Goal: Information Seeking & Learning: Find specific fact

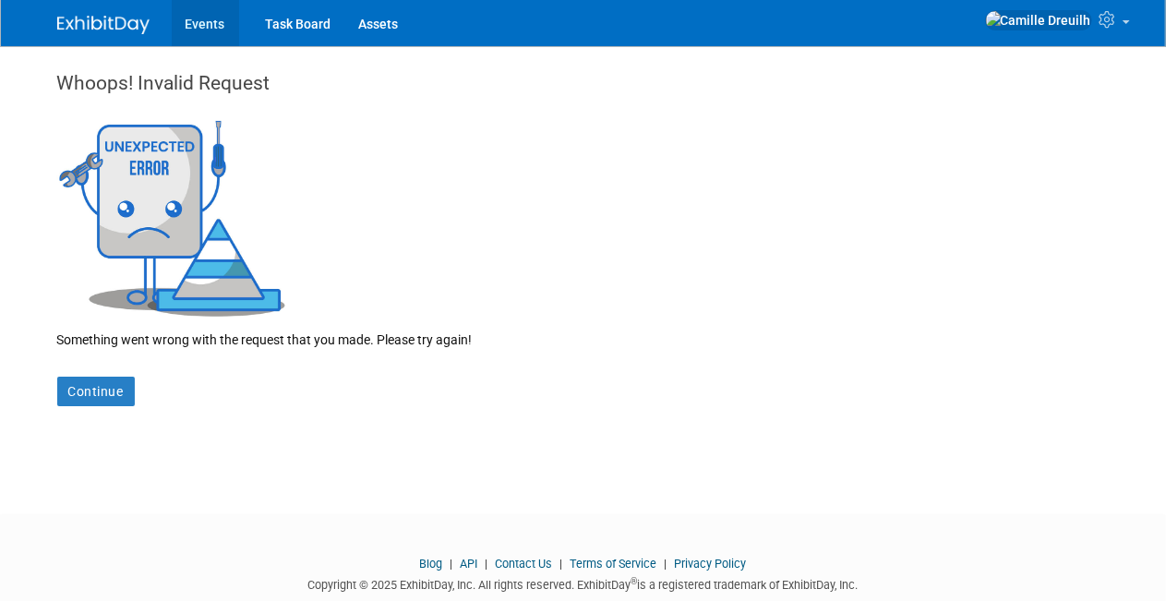
click at [206, 25] on link "Events" at bounding box center [205, 23] width 67 height 46
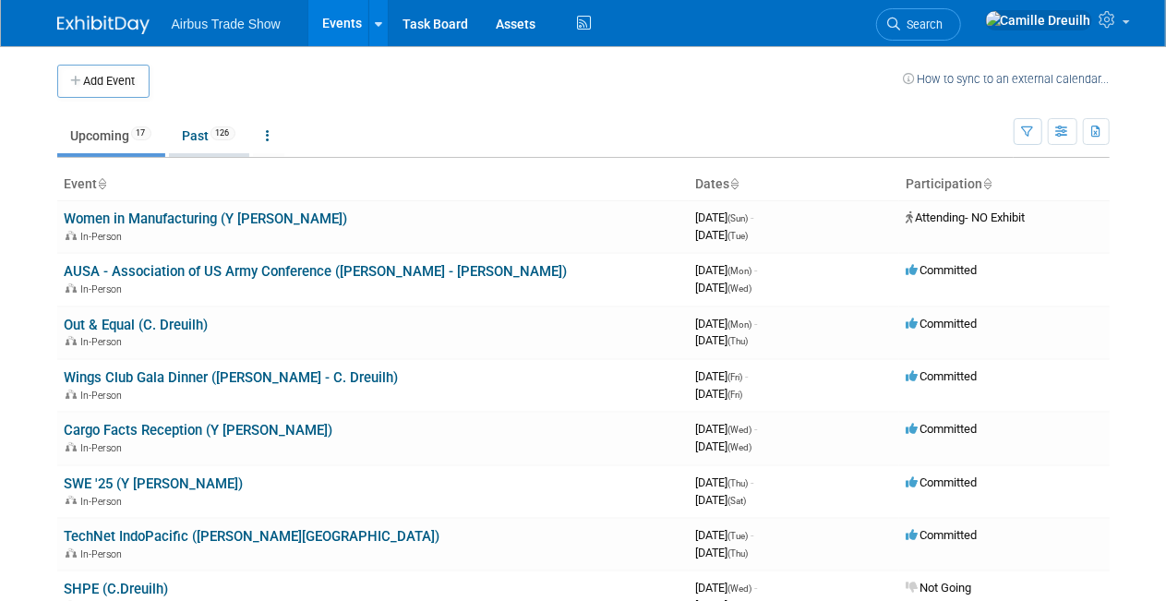
click at [221, 129] on span "126" at bounding box center [222, 133] width 25 height 14
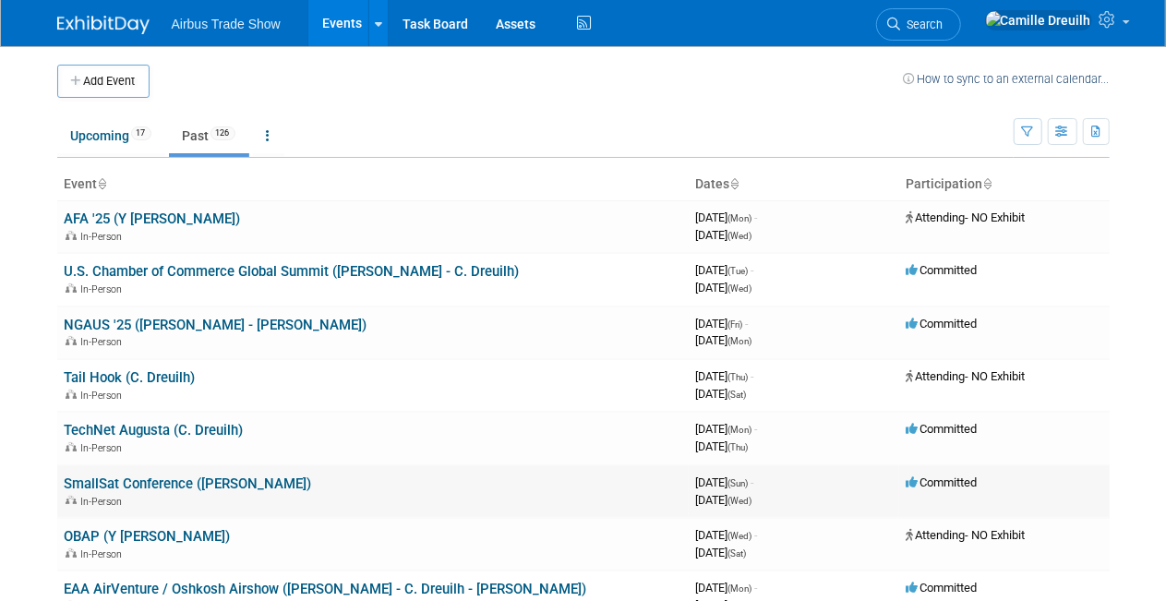
click at [167, 475] on link "SmallSat Conference ([PERSON_NAME])" at bounding box center [188, 483] width 247 height 17
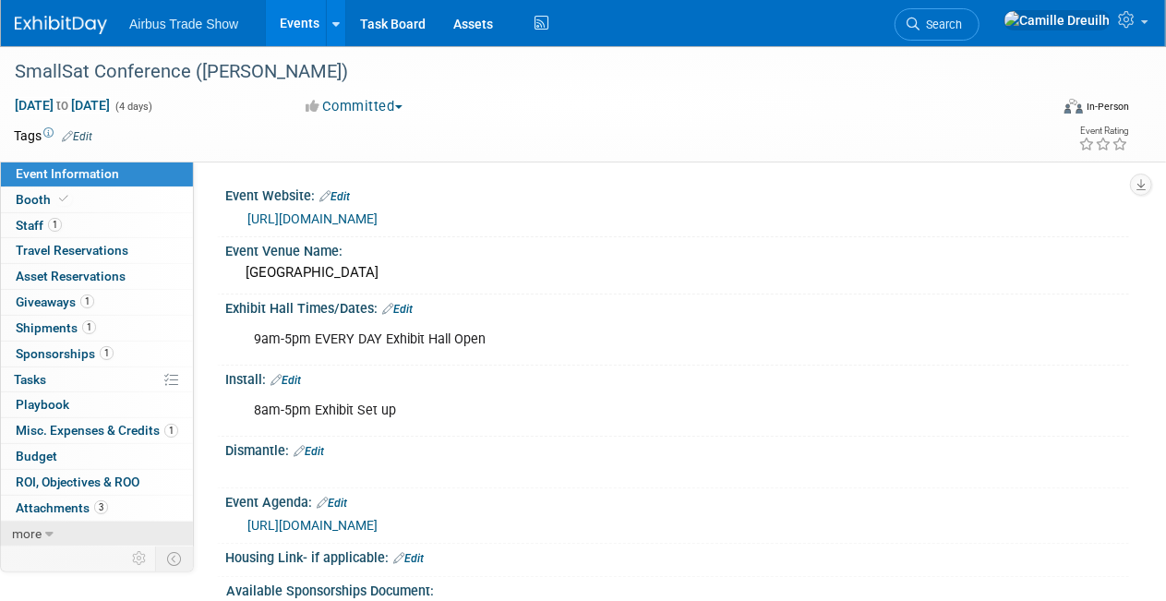
click at [53, 527] on link "more" at bounding box center [97, 533] width 192 height 25
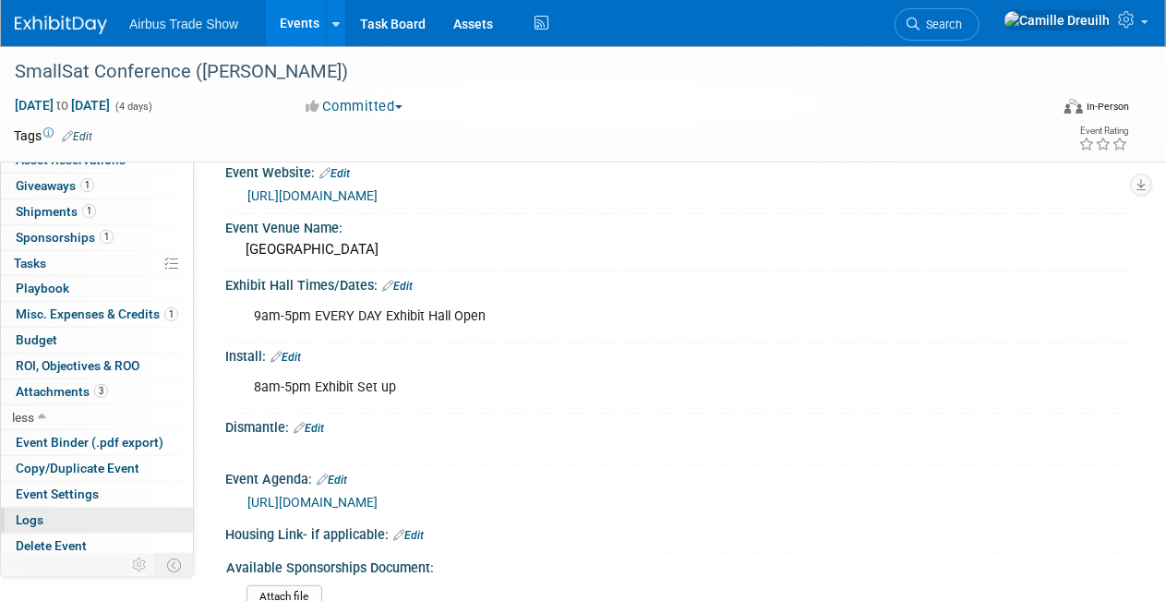
scroll to position [92, 0]
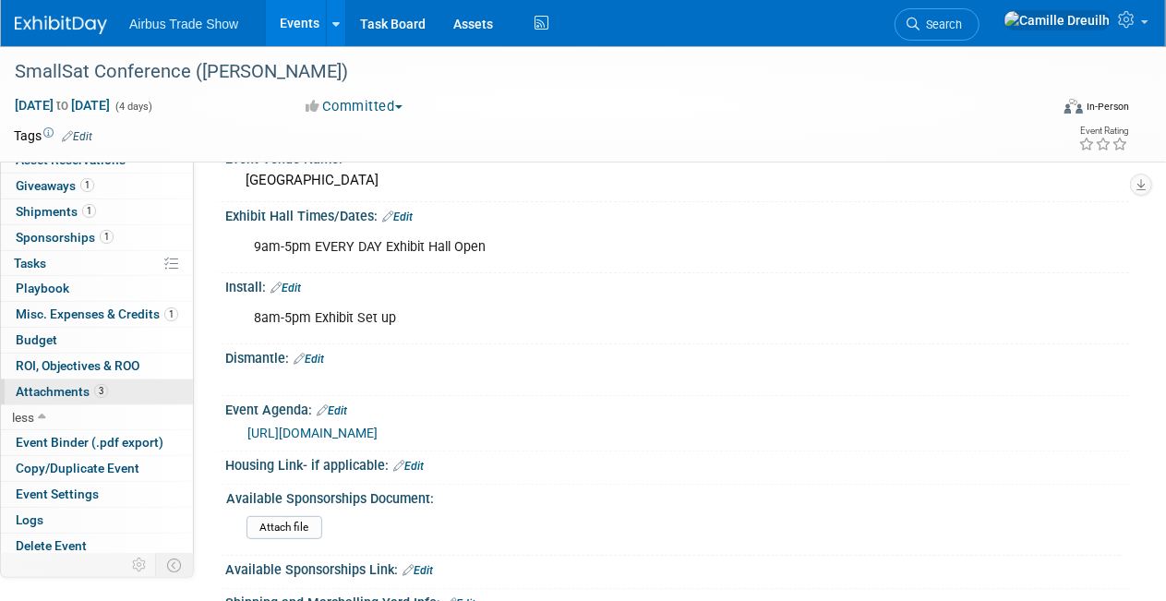
click at [71, 389] on span "Attachments 3" at bounding box center [62, 391] width 92 height 15
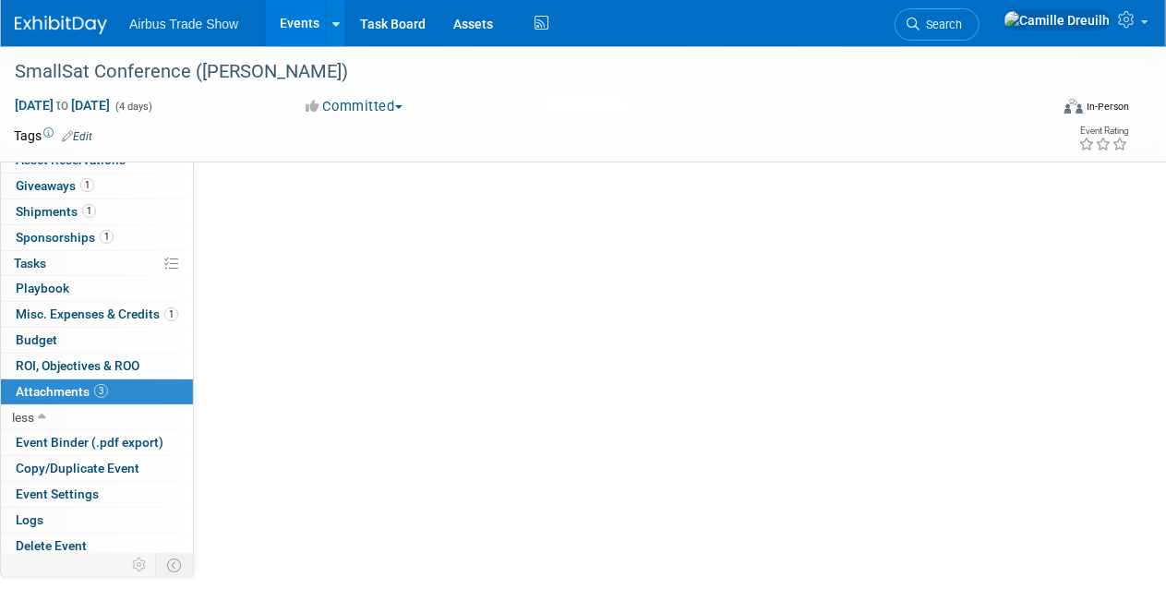
scroll to position [0, 0]
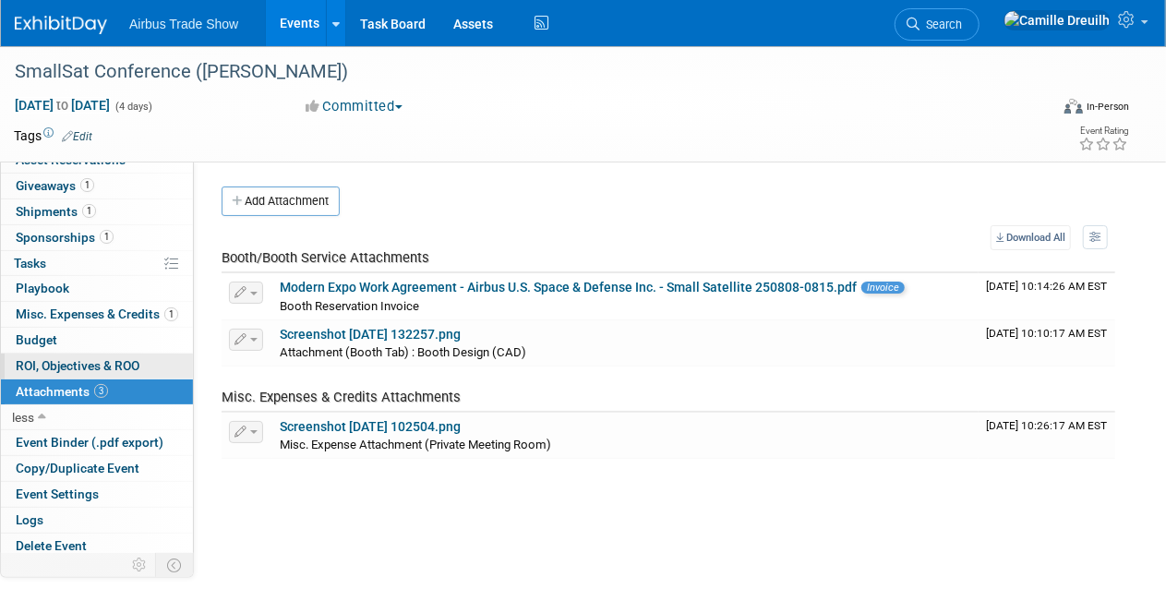
click at [75, 365] on span "ROI, Objectives & ROO 0" at bounding box center [78, 365] width 124 height 15
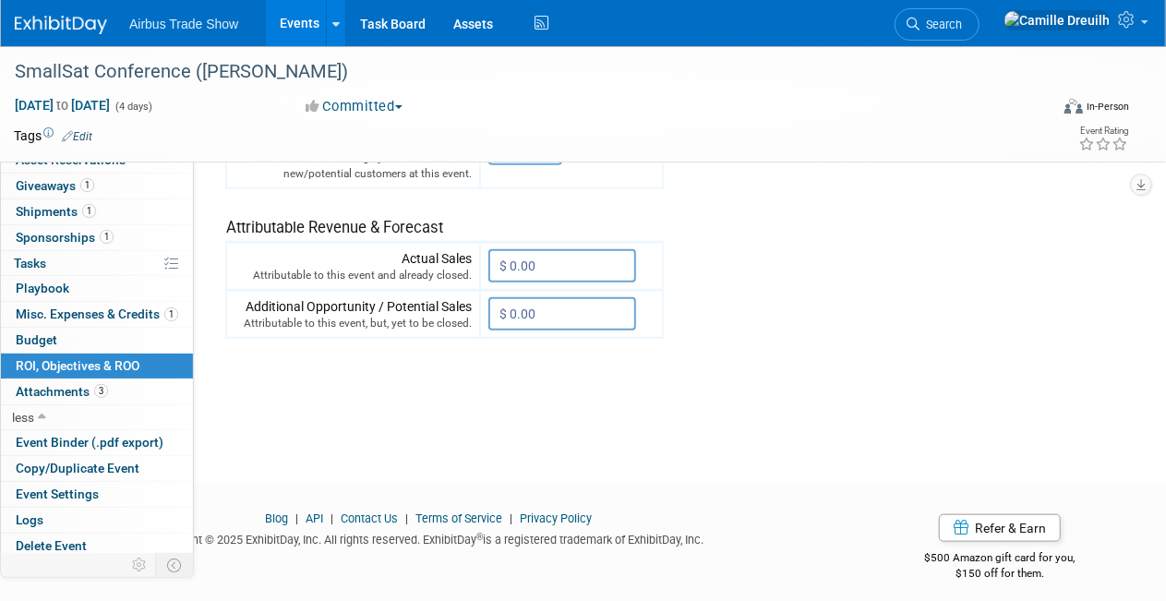
scroll to position [685, 0]
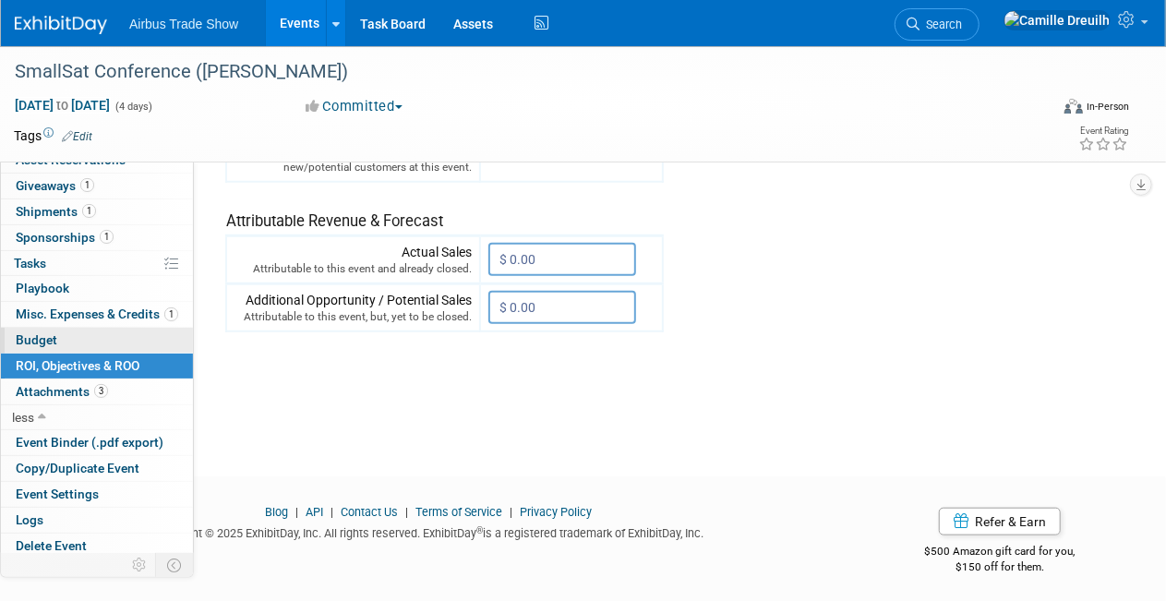
click at [37, 333] on span "Budget" at bounding box center [37, 339] width 42 height 15
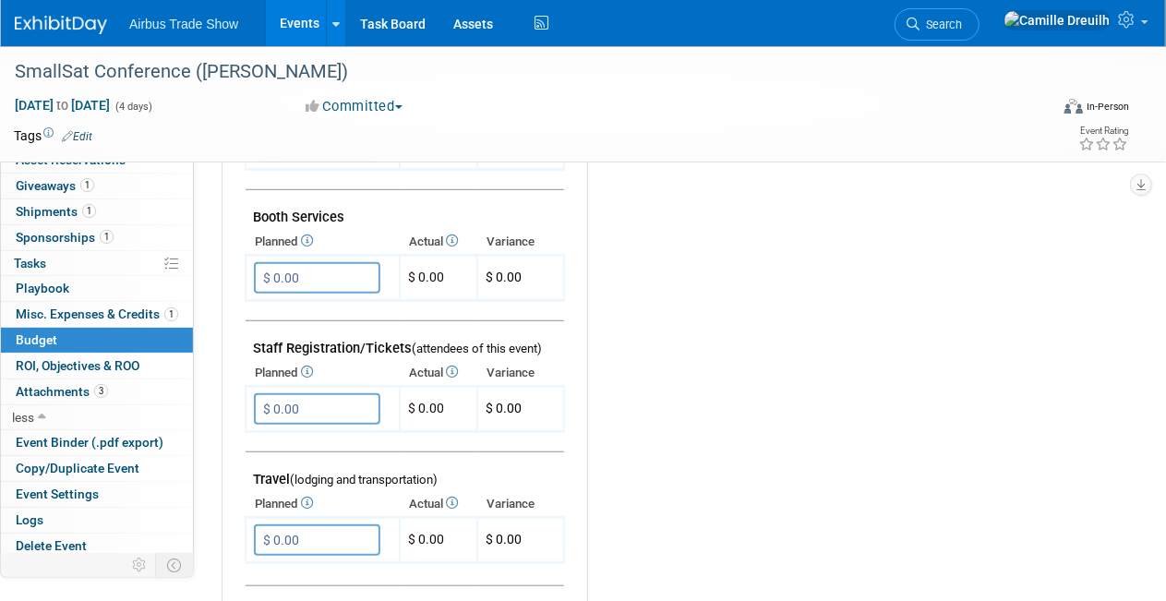
scroll to position [92, 0]
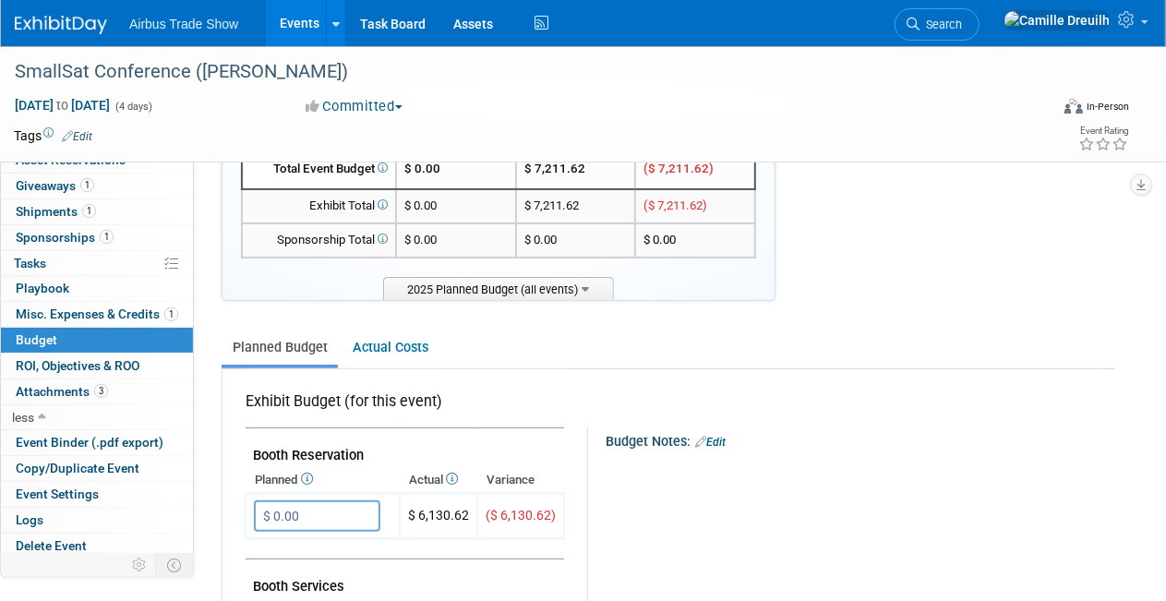
click at [28, 35] on div "Airbus Trade Show Events Add Event Bulk Upload Events Shareable Event Boards Re…" at bounding box center [571, 23] width 1113 height 46
click at [48, 13] on link at bounding box center [72, 15] width 114 height 15
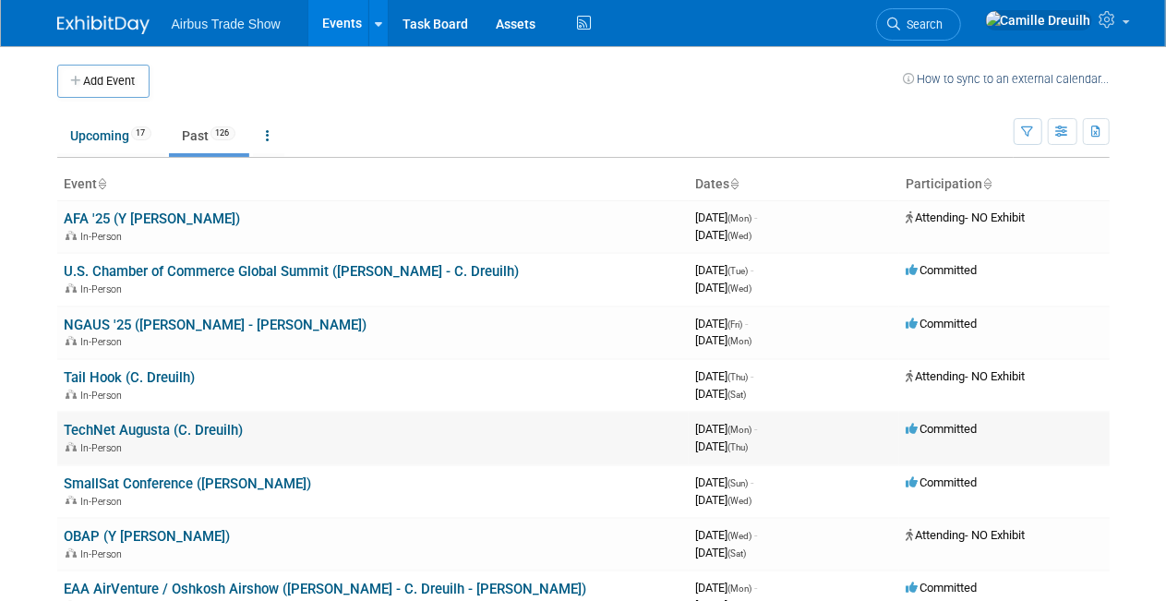
click at [122, 431] on link "TechNet Augusta (C. Dreuilh)" at bounding box center [154, 430] width 179 height 17
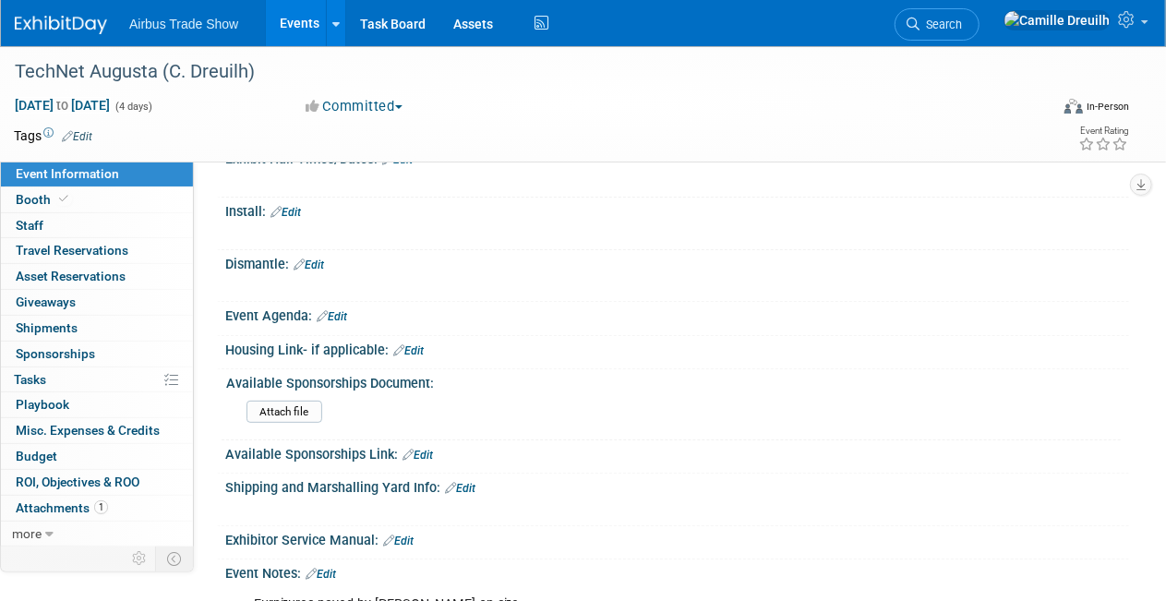
scroll to position [185, 0]
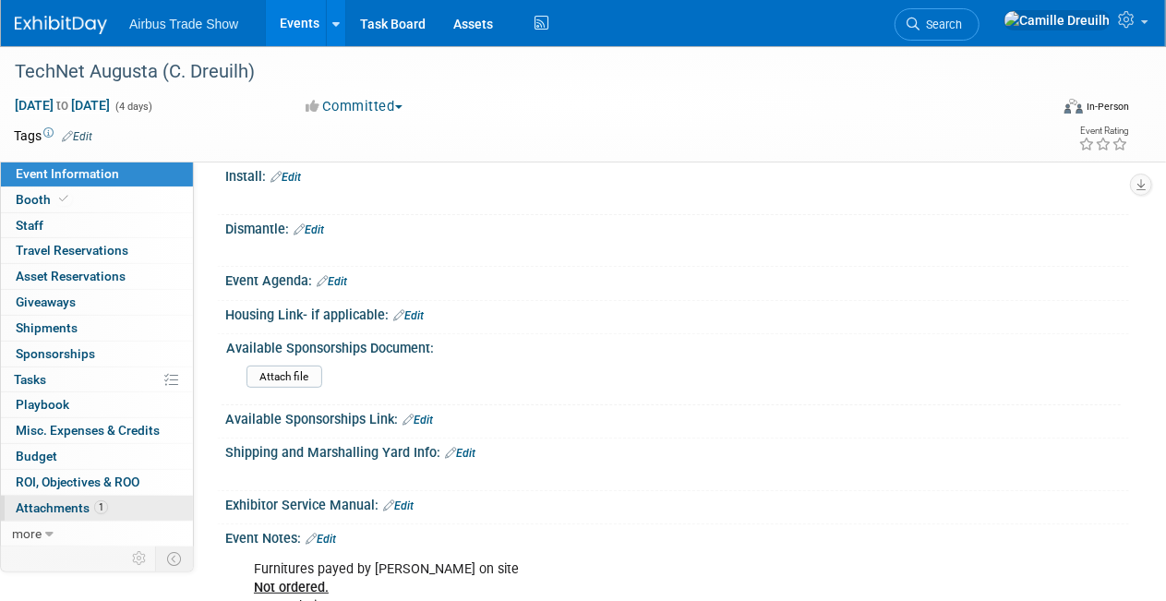
click at [65, 501] on span "Attachments 1" at bounding box center [62, 507] width 92 height 15
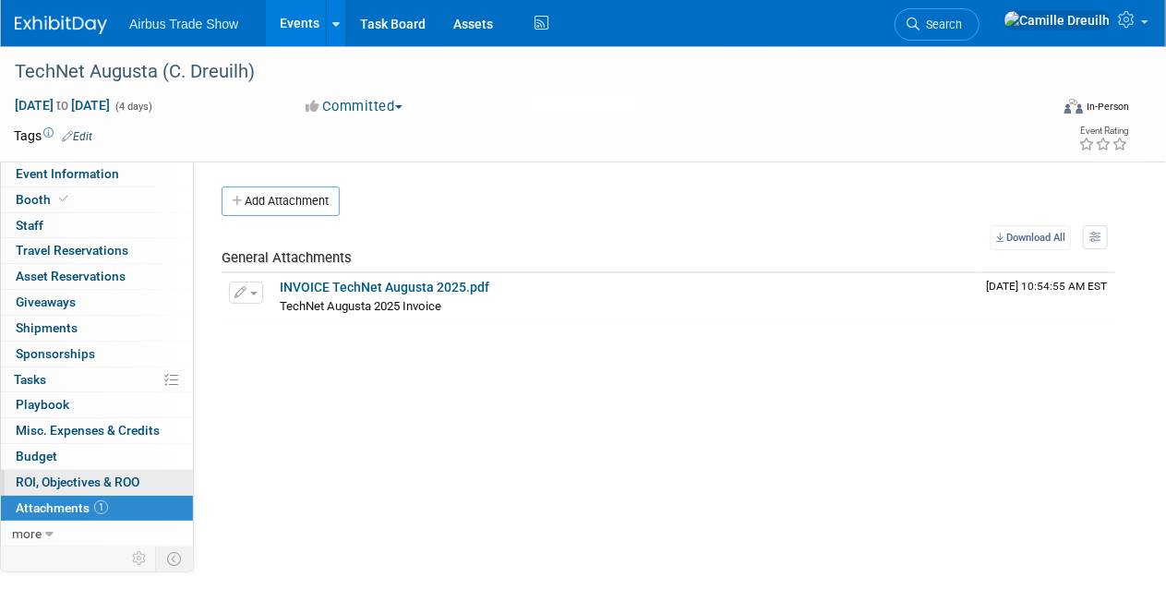
click at [75, 476] on span "ROI, Objectives & ROO 0" at bounding box center [78, 481] width 124 height 15
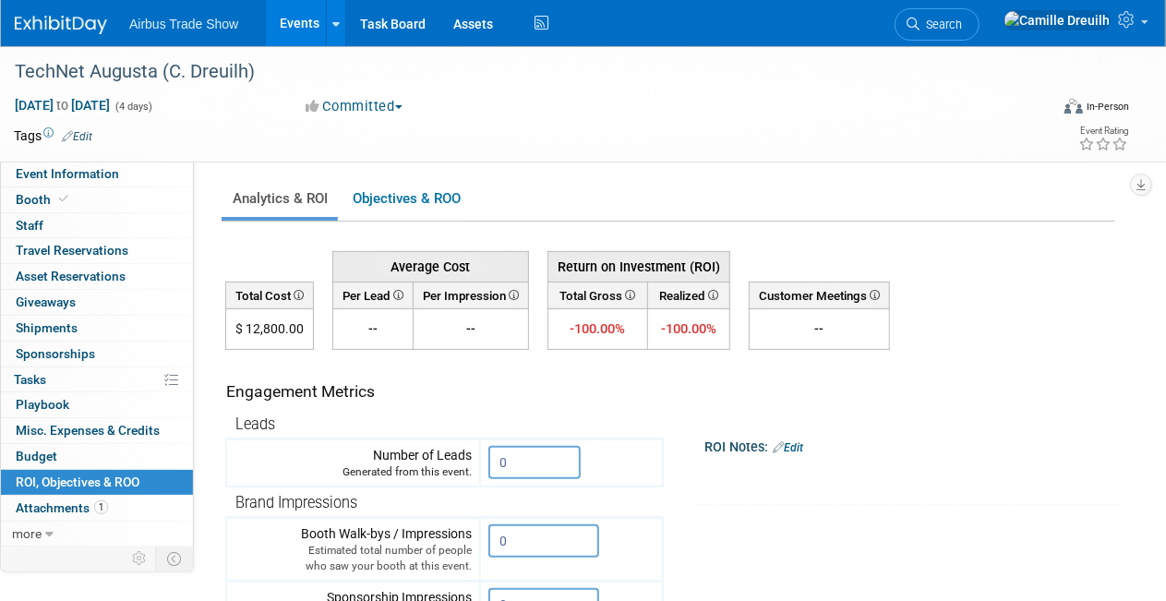
click at [281, 329] on td "$ 12,800.00" at bounding box center [270, 329] width 88 height 41
copy td "12,800.00"
click at [39, 526] on span "more" at bounding box center [27, 533] width 30 height 15
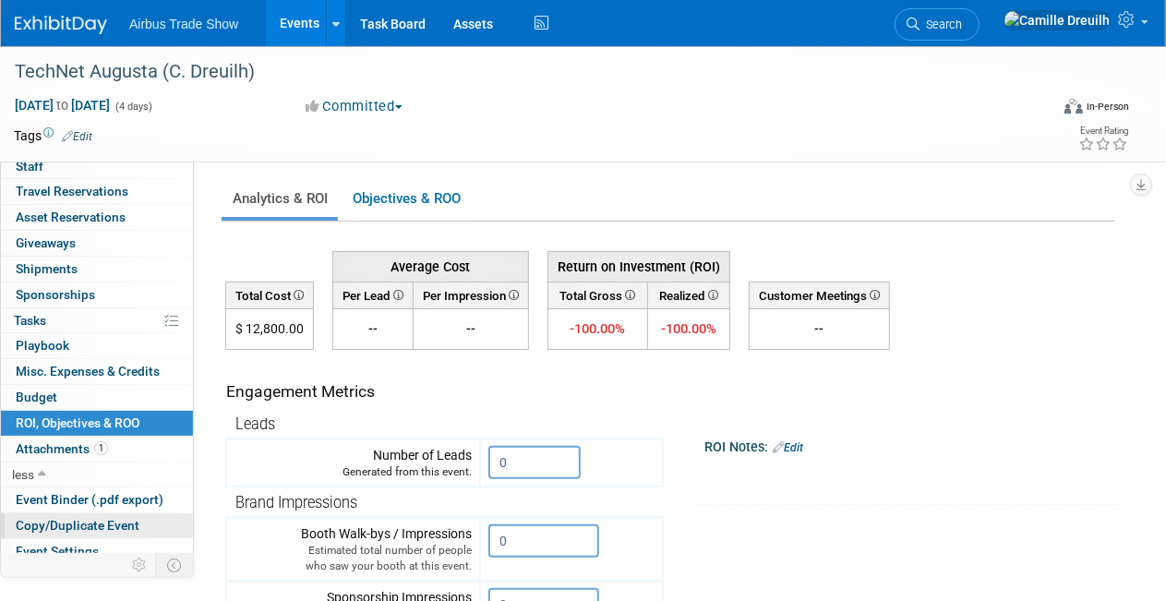
scroll to position [116, 0]
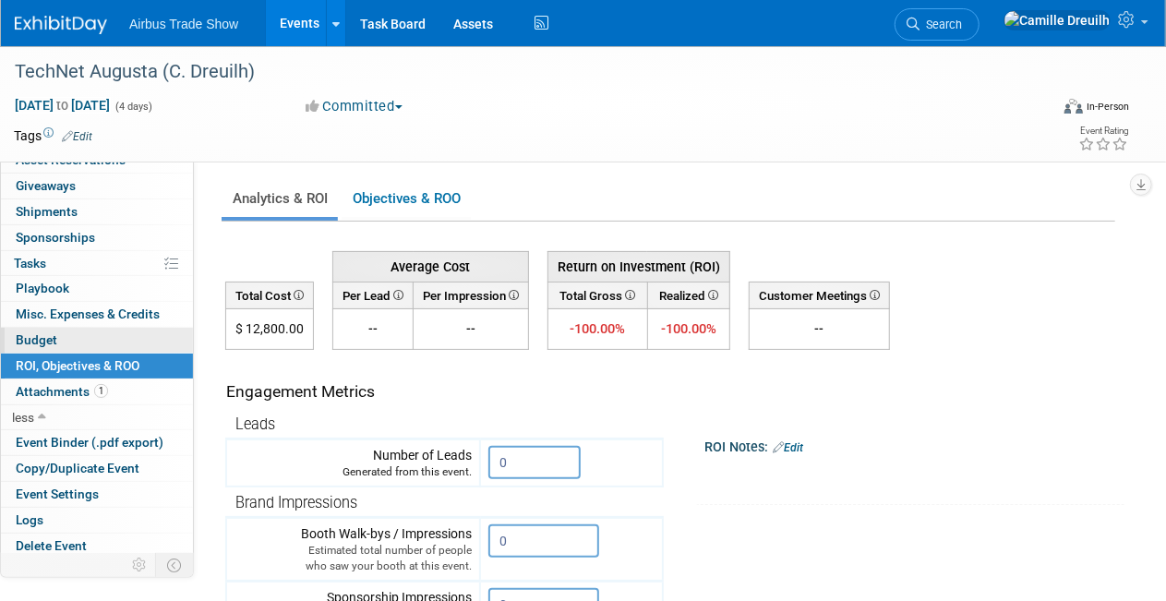
click at [40, 328] on link "Budget" at bounding box center [97, 340] width 192 height 25
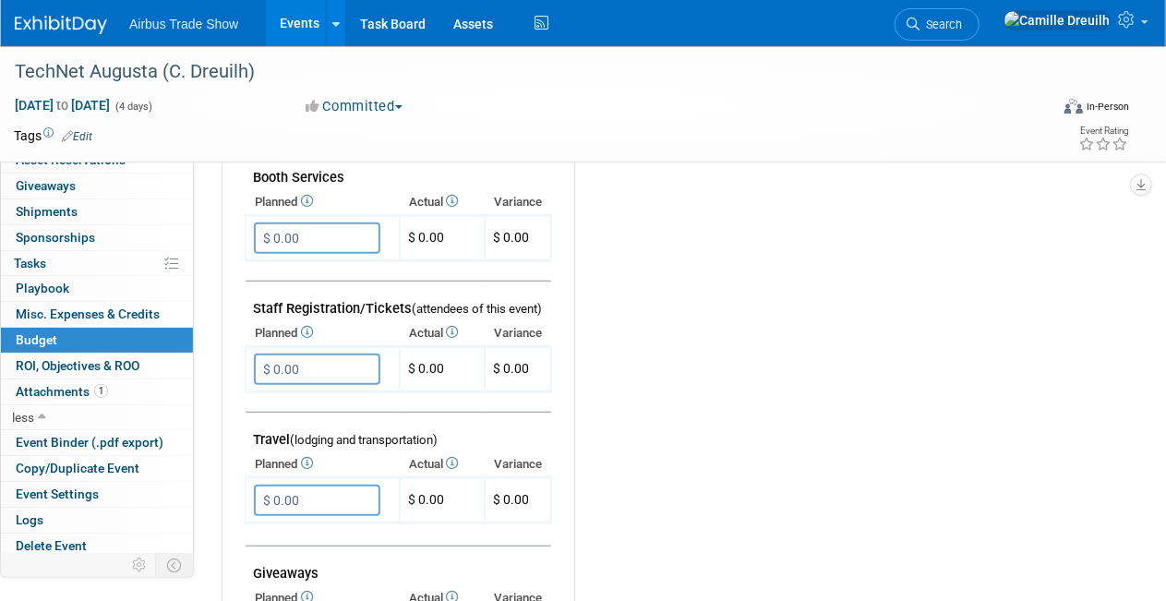
scroll to position [277, 0]
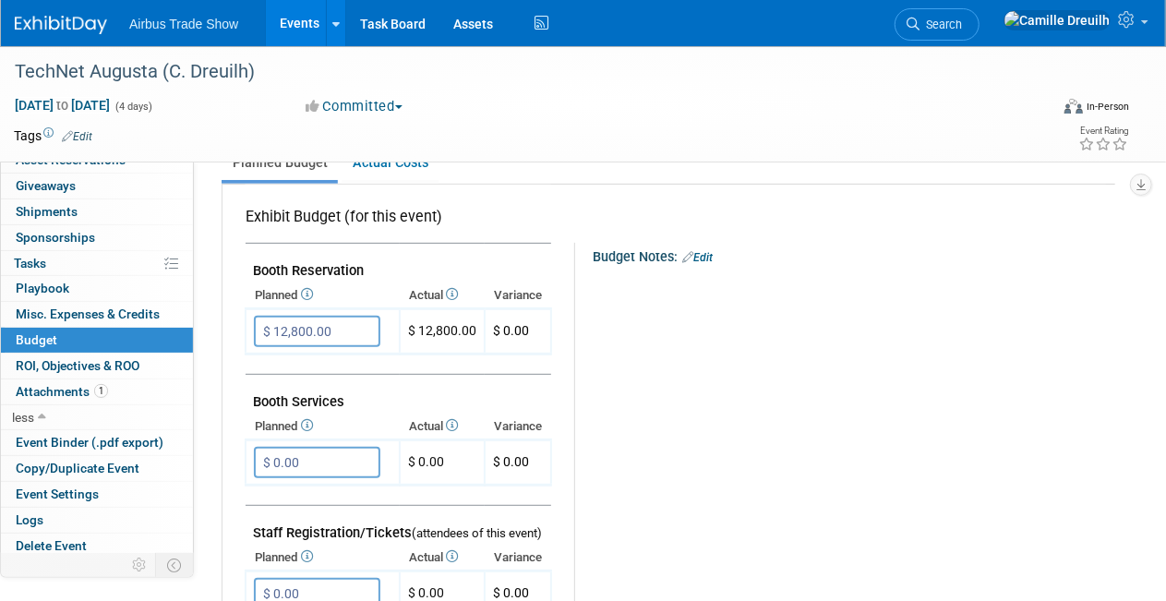
click at [54, 21] on img at bounding box center [61, 25] width 92 height 18
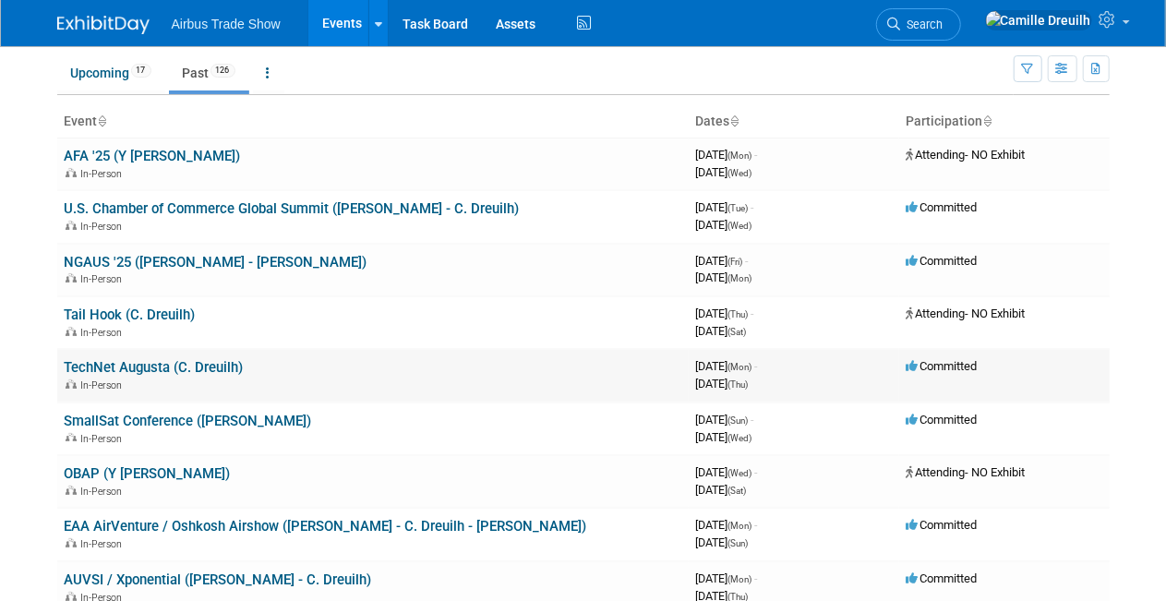
scroll to position [92, 0]
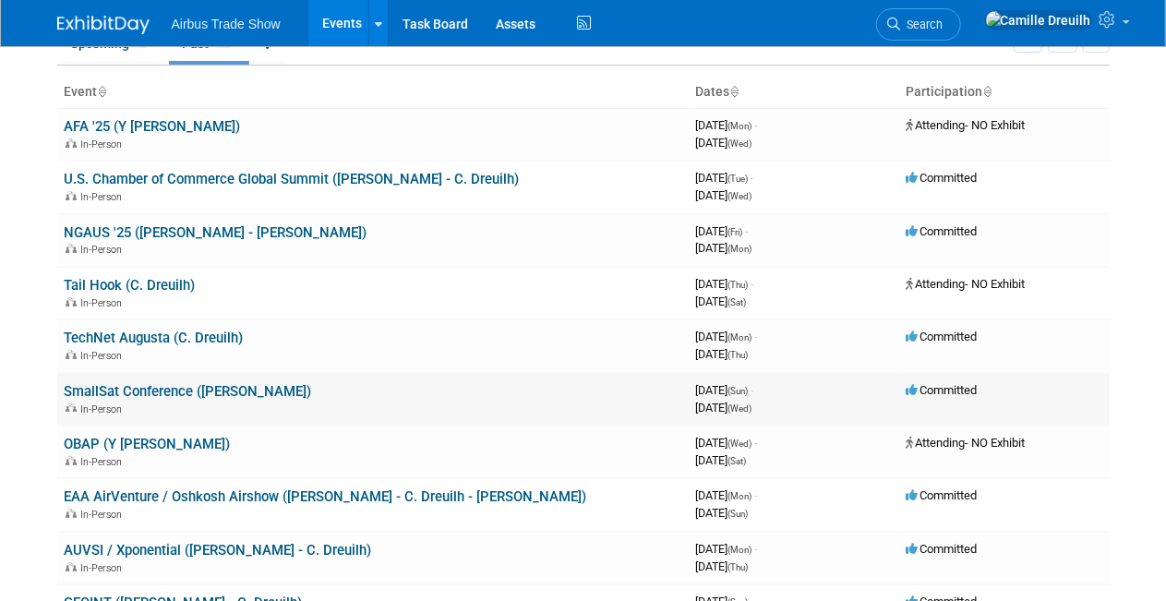
click at [138, 379] on td "SmallSat Conference ([PERSON_NAME]) In-Person" at bounding box center [372, 399] width 631 height 53
click at [138, 392] on link "SmallSat Conference ([PERSON_NAME])" at bounding box center [188, 391] width 247 height 17
click at [146, 230] on link "NGAUS '25 ([PERSON_NAME] - [PERSON_NAME])" at bounding box center [216, 232] width 303 height 17
click at [119, 385] on link "SmallSat Conference ([PERSON_NAME])" at bounding box center [188, 391] width 247 height 17
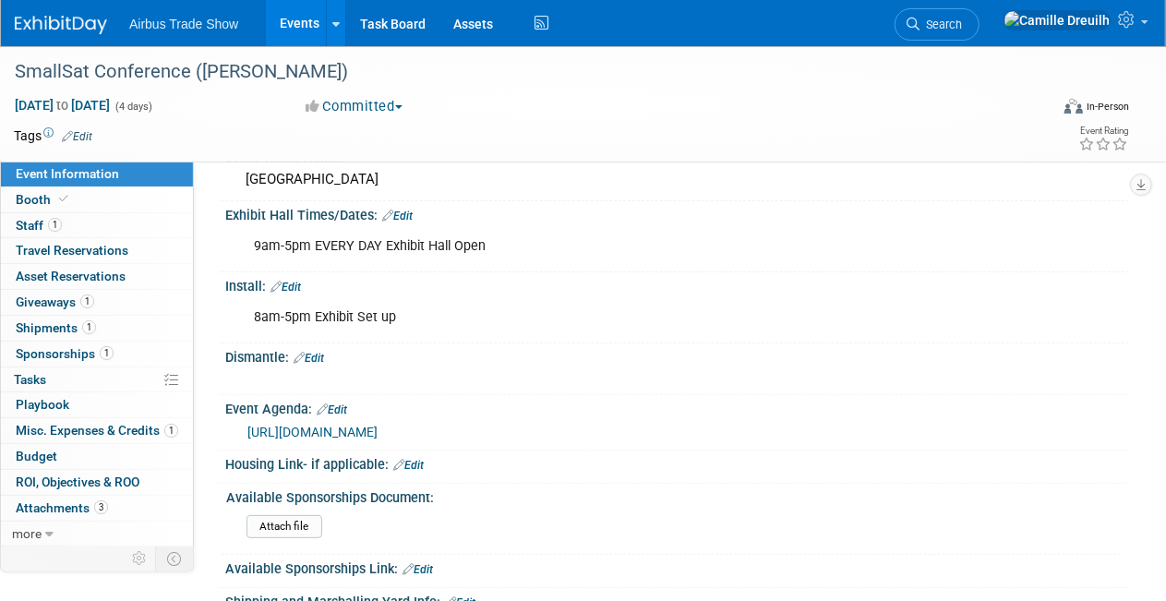
scroll to position [185, 0]
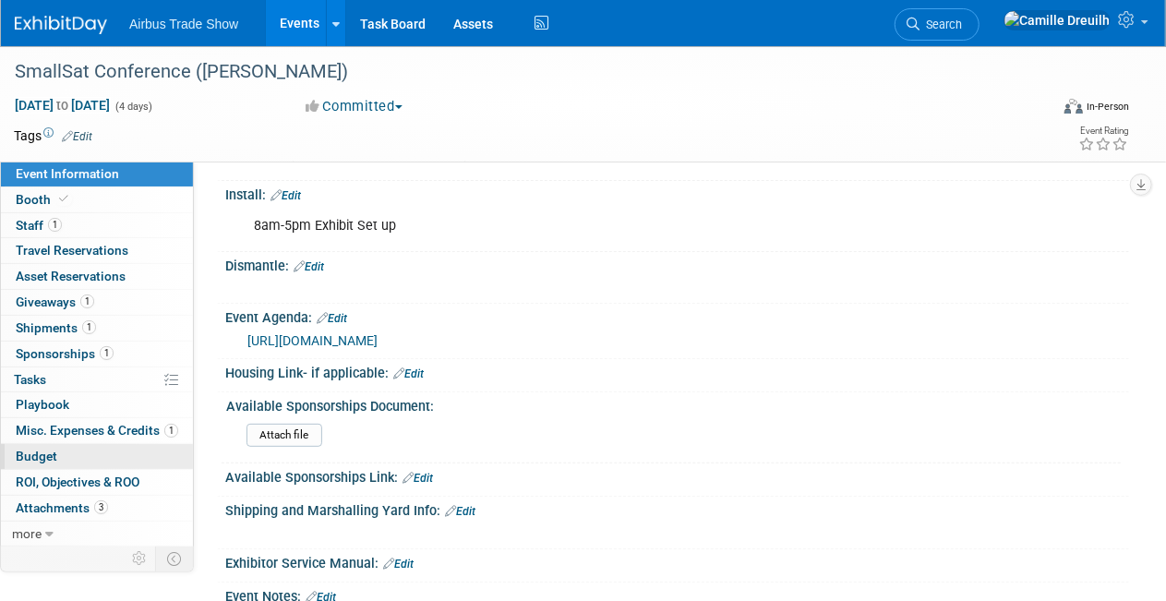
click at [68, 451] on link "Budget" at bounding box center [97, 456] width 192 height 25
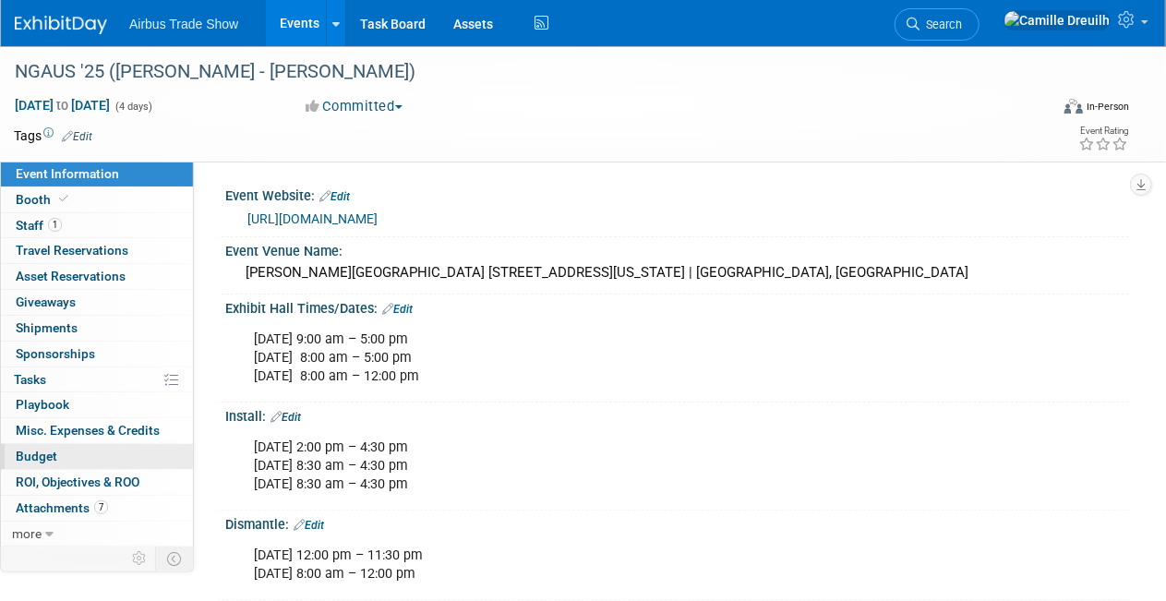
click at [55, 450] on span "Budget" at bounding box center [37, 456] width 42 height 15
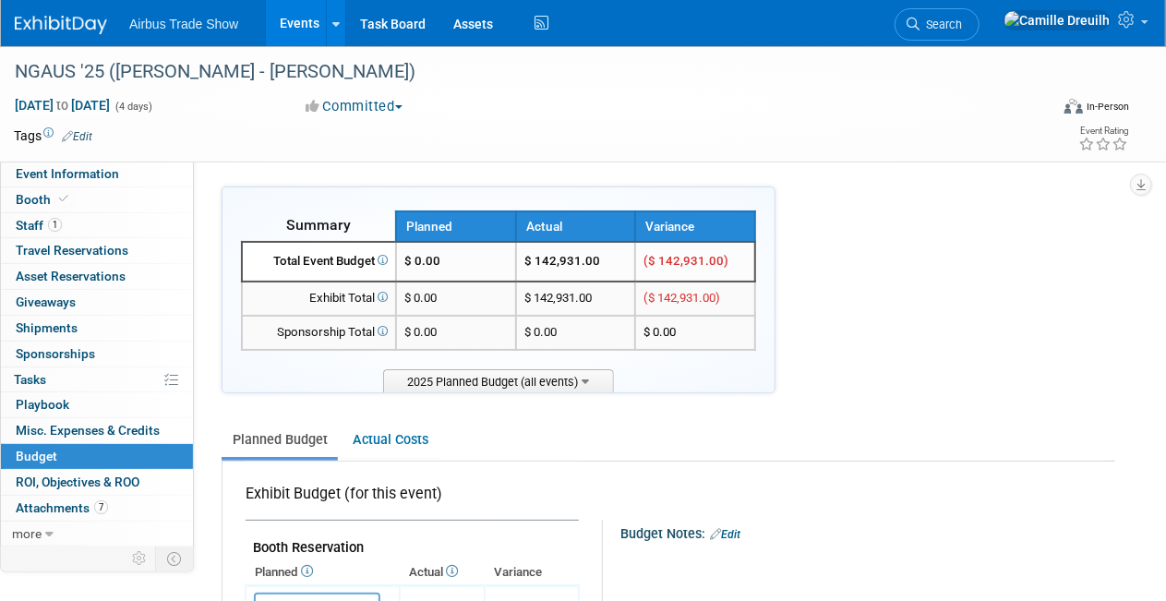
click at [574, 262] on td "$ 142,931.00" at bounding box center [576, 262] width 120 height 40
copy td "142,931.00"
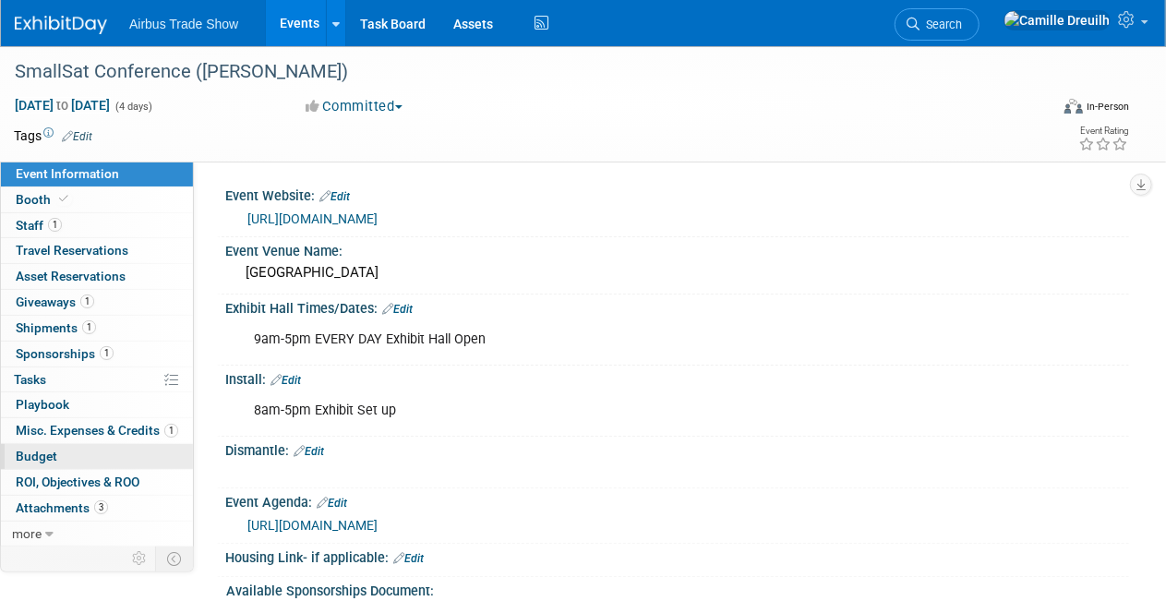
click at [59, 449] on link "Budget" at bounding box center [97, 456] width 192 height 25
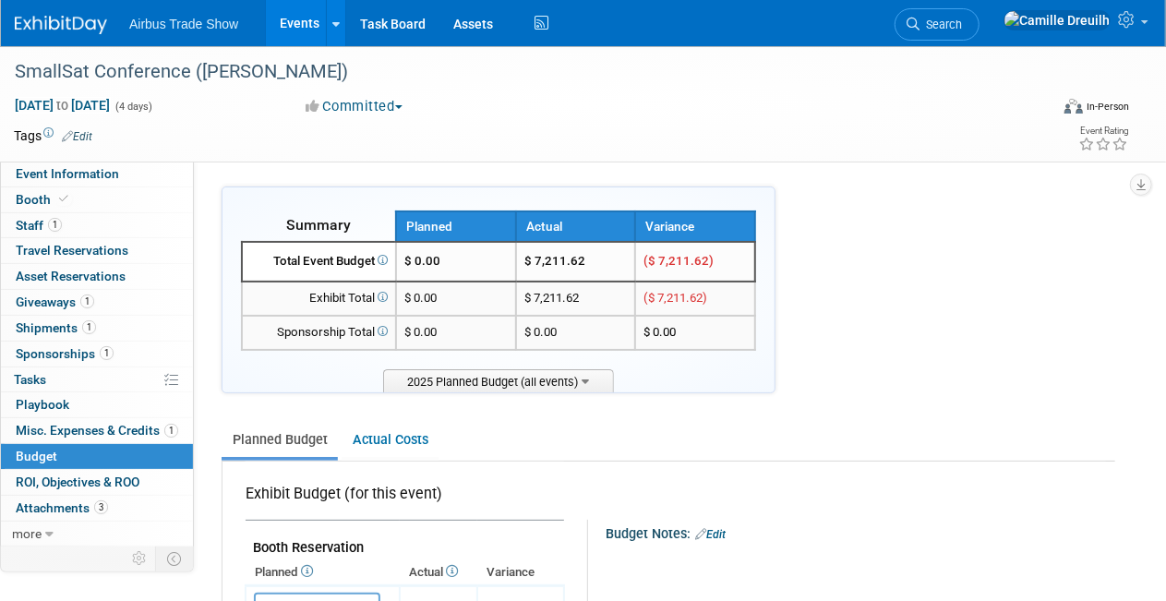
click at [576, 264] on td "$ 7,211.62" at bounding box center [576, 262] width 120 height 40
copy td "7,211.62"
